Goal: Task Accomplishment & Management: Manage account settings

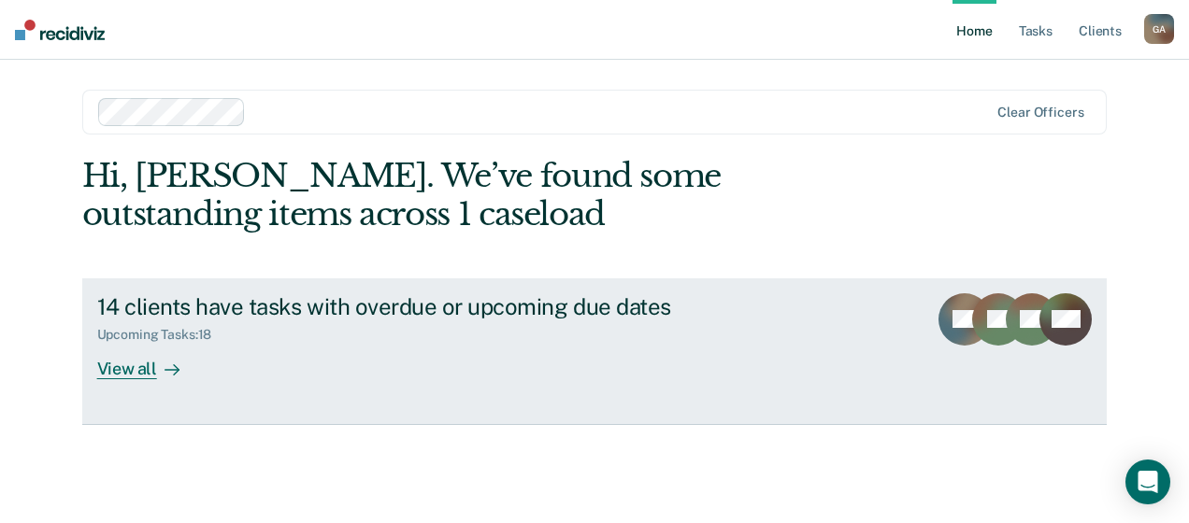
click at [126, 370] on div "View all" at bounding box center [149, 361] width 105 height 36
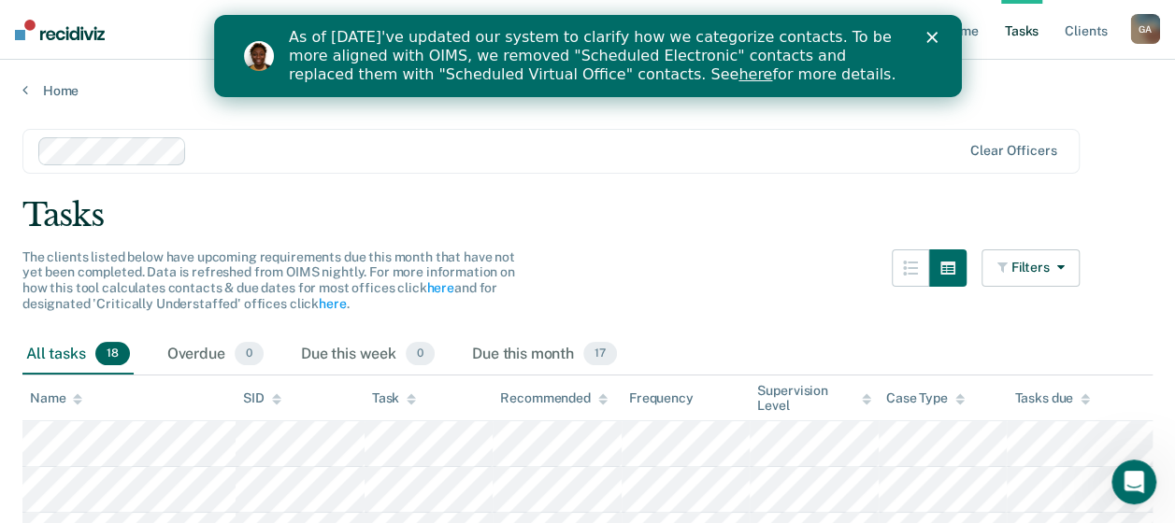
click at [932, 40] on icon "Close" at bounding box center [930, 37] width 11 height 11
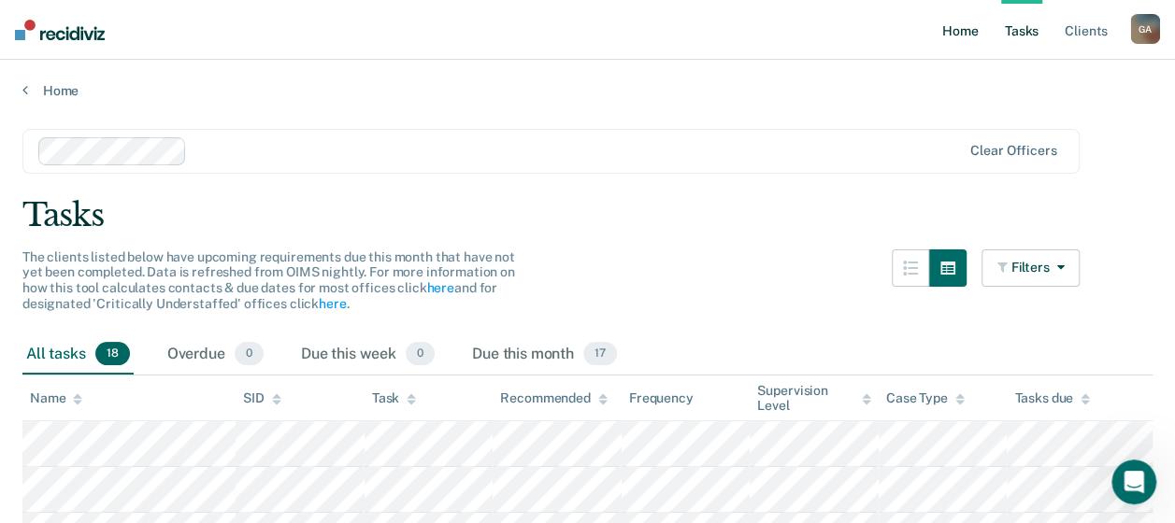
click at [951, 32] on link "Home" at bounding box center [960, 30] width 43 height 60
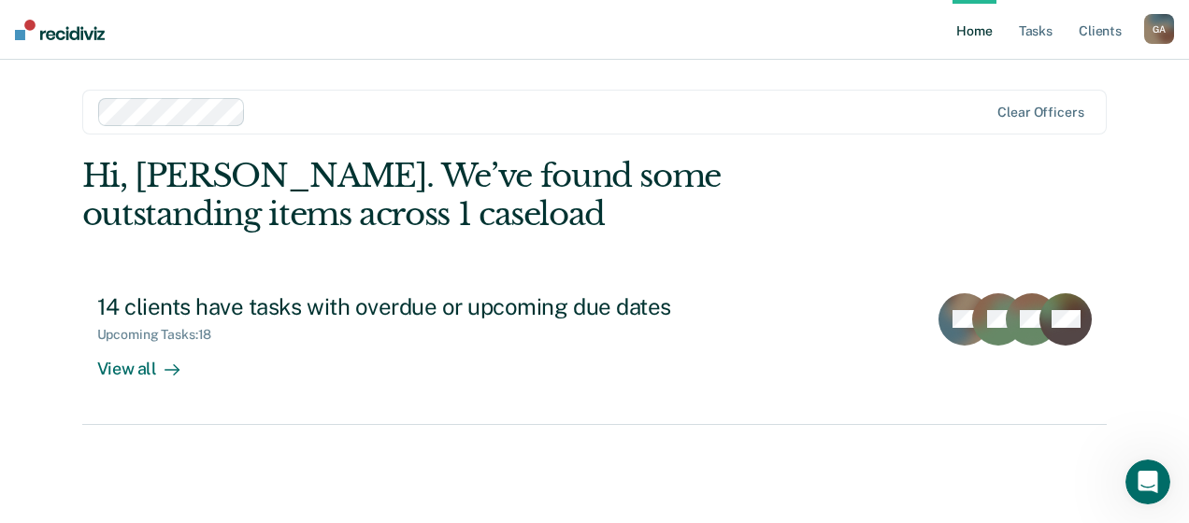
click at [1152, 26] on div "G A" at bounding box center [1159, 29] width 30 height 30
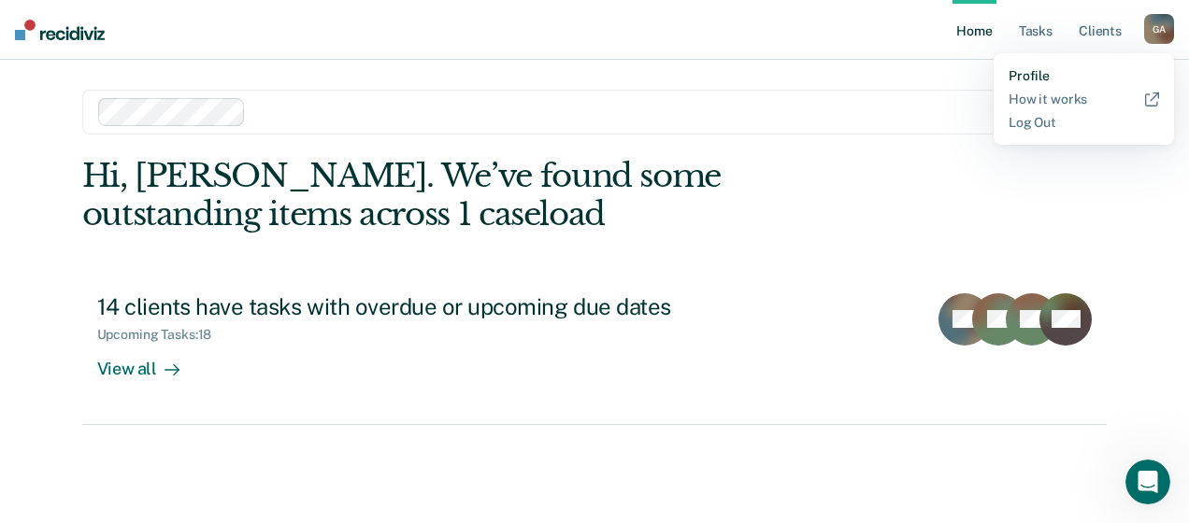
click at [1039, 77] on link "Profile" at bounding box center [1084, 76] width 151 height 16
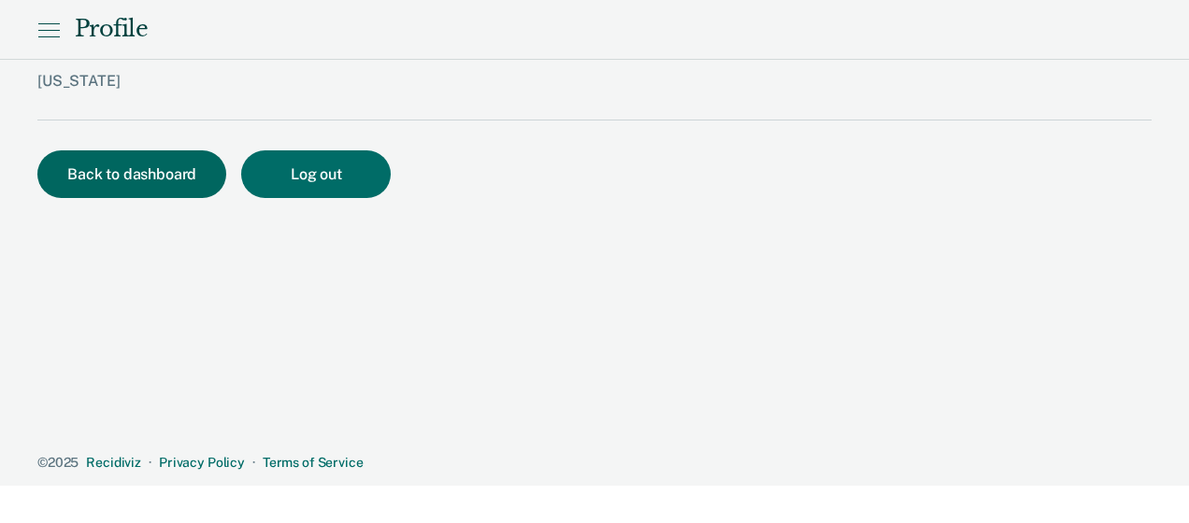
click at [166, 164] on button "Back to dashboard" at bounding box center [131, 175] width 189 height 48
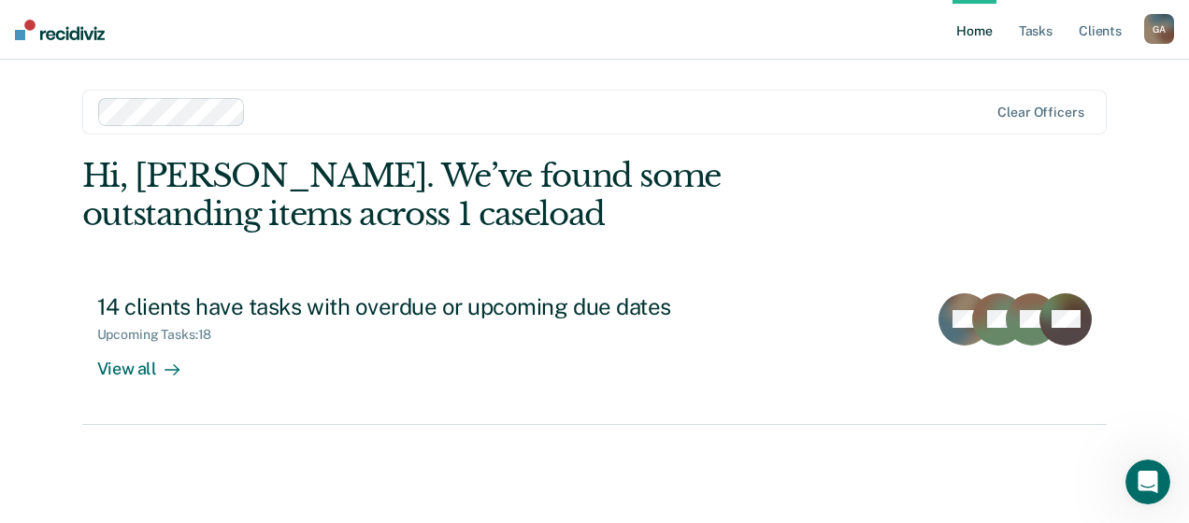
click at [1154, 30] on div "G A" at bounding box center [1159, 29] width 30 height 30
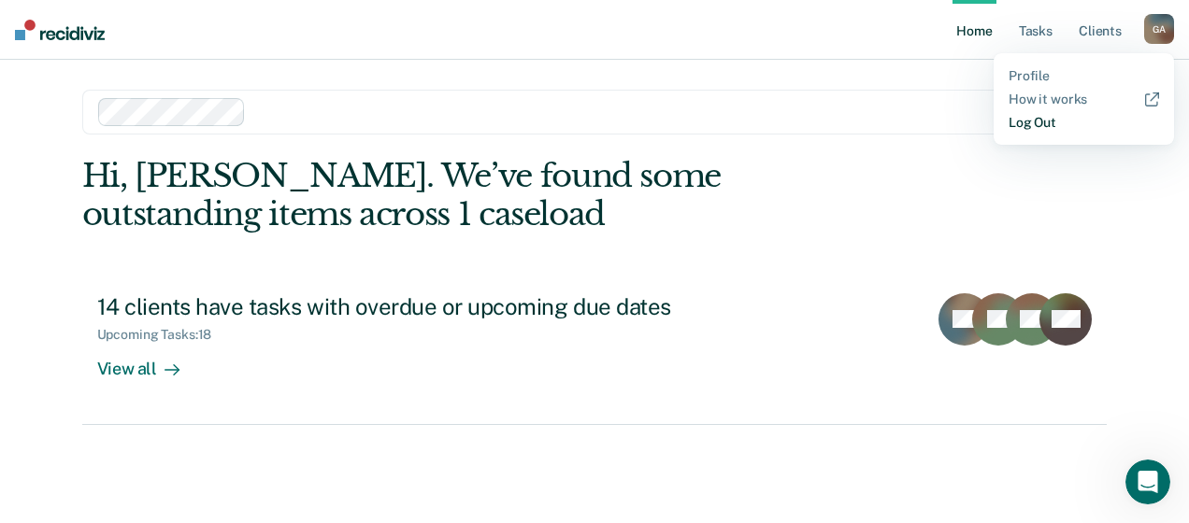
click at [1025, 127] on link "Log Out" at bounding box center [1084, 123] width 151 height 16
